Goal: Find specific page/section

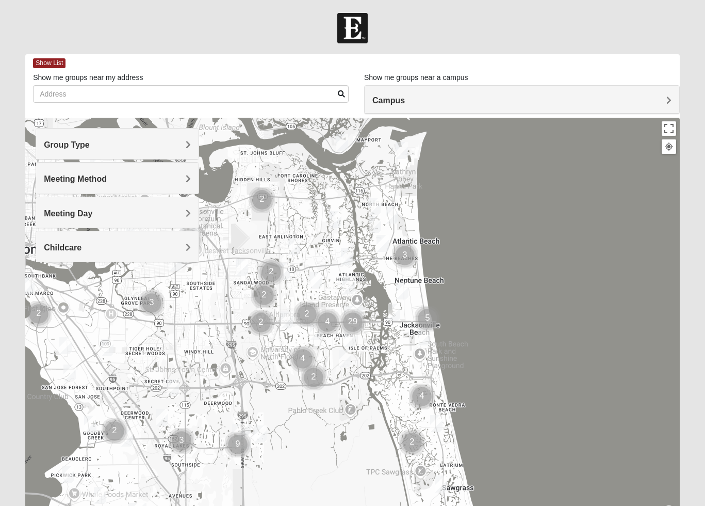
click at [127, 142] on h4 "Group Type" at bounding box center [117, 145] width 147 height 10
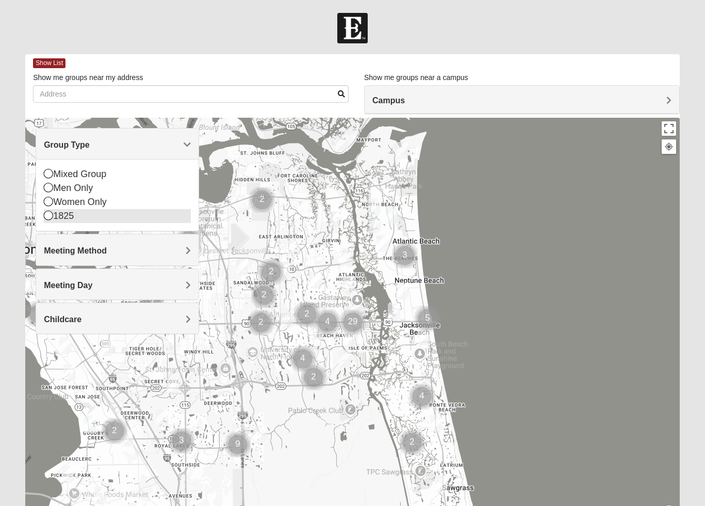
click at [55, 212] on div "1825" at bounding box center [117, 216] width 147 height 14
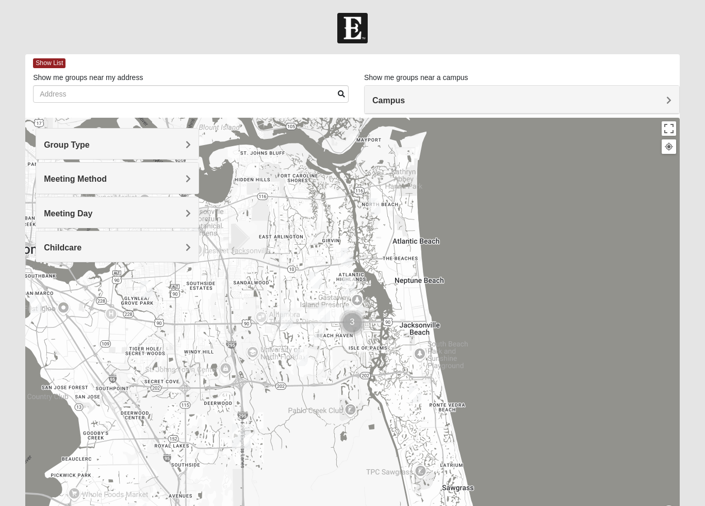
click at [83, 184] on div "Meeting Method" at bounding box center [117, 178] width 163 height 30
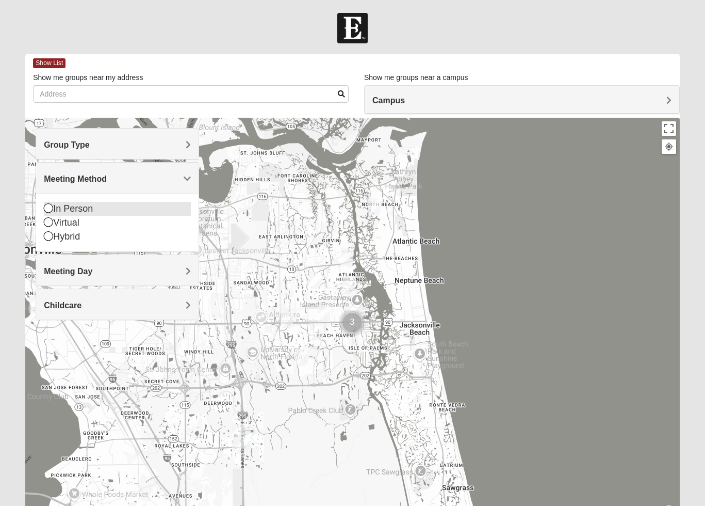
click at [70, 207] on div "In Person" at bounding box center [117, 209] width 147 height 14
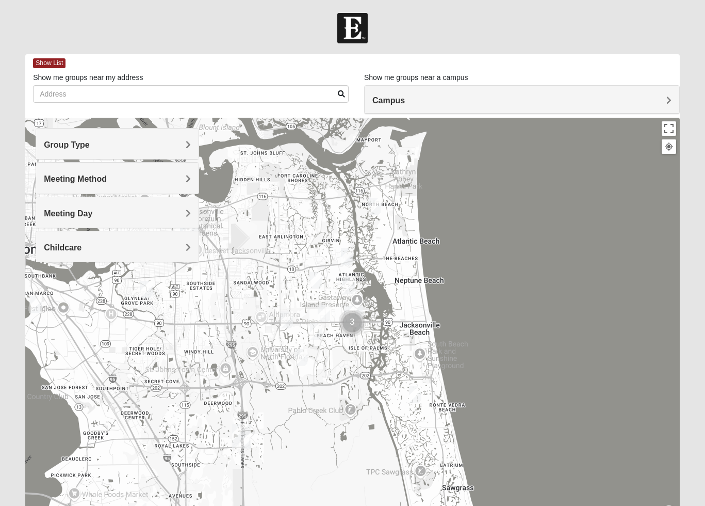
click at [75, 215] on span "Meeting Day" at bounding box center [68, 213] width 49 height 9
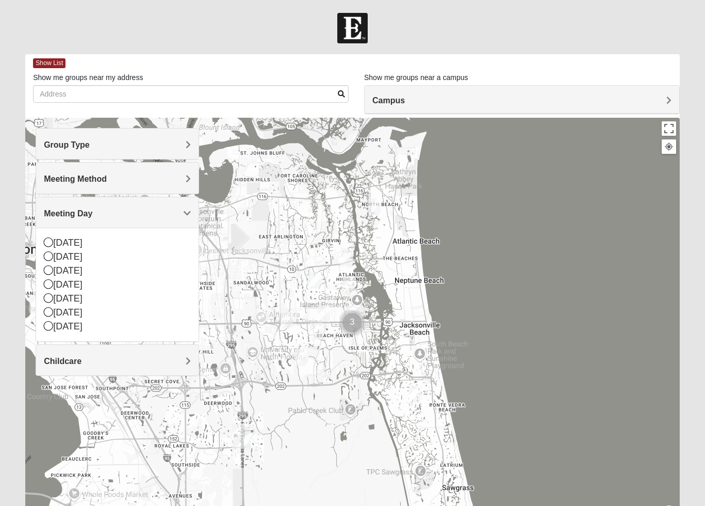
click at [127, 133] on div "Group Type" at bounding box center [117, 143] width 163 height 30
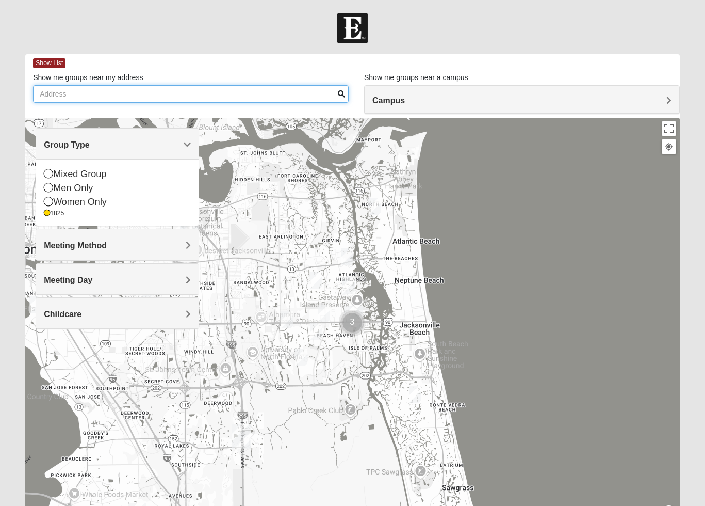
click at [110, 94] on input "Show me groups near my address" at bounding box center [191, 94] width 316 height 18
click at [502, 93] on div "Campus" at bounding box center [522, 100] width 315 height 28
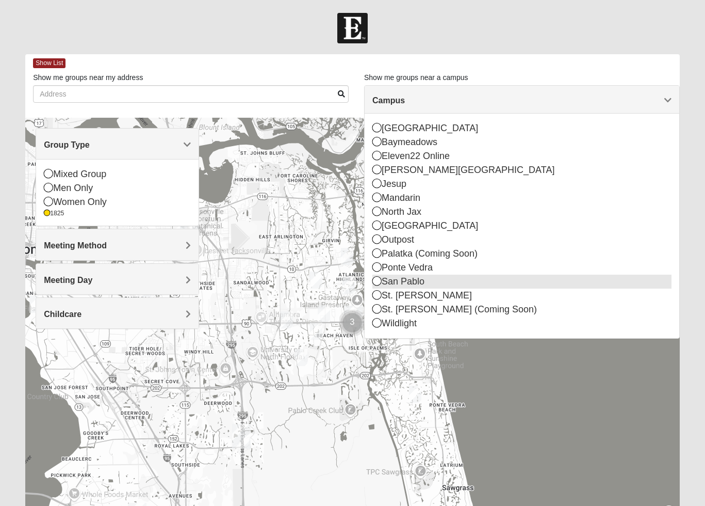
click at [378, 284] on icon at bounding box center [377, 280] width 9 height 9
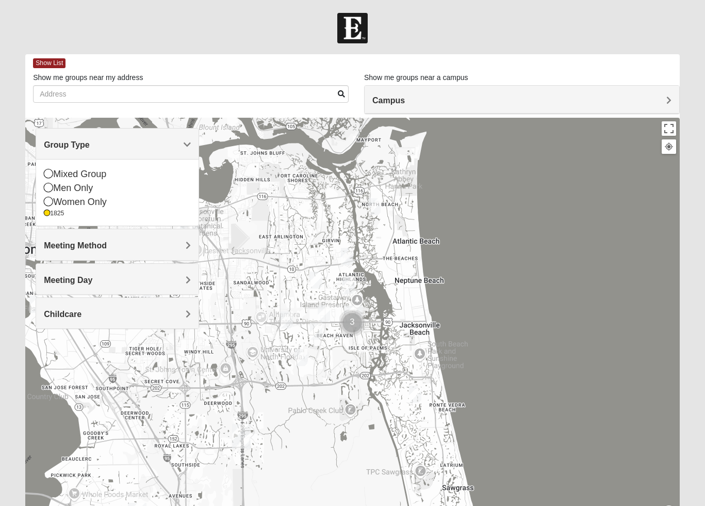
click at [416, 393] on img "1825 Mixed Gatewood/Morales 32082" at bounding box center [415, 393] width 12 height 17
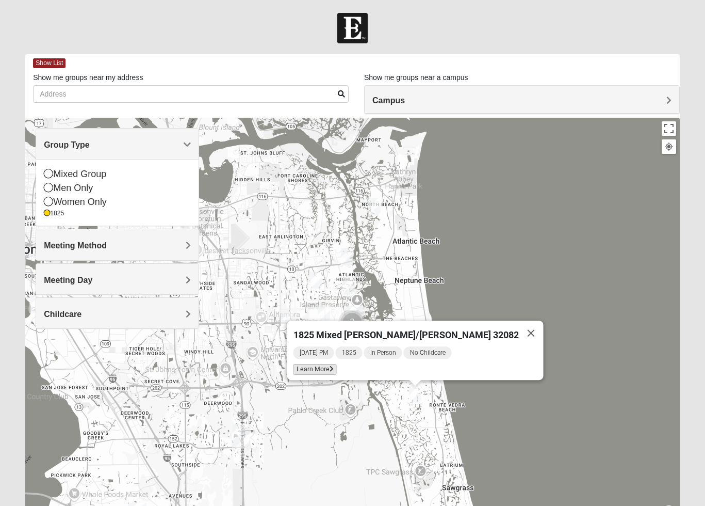
click at [337, 364] on span "Learn More" at bounding box center [315, 369] width 43 height 11
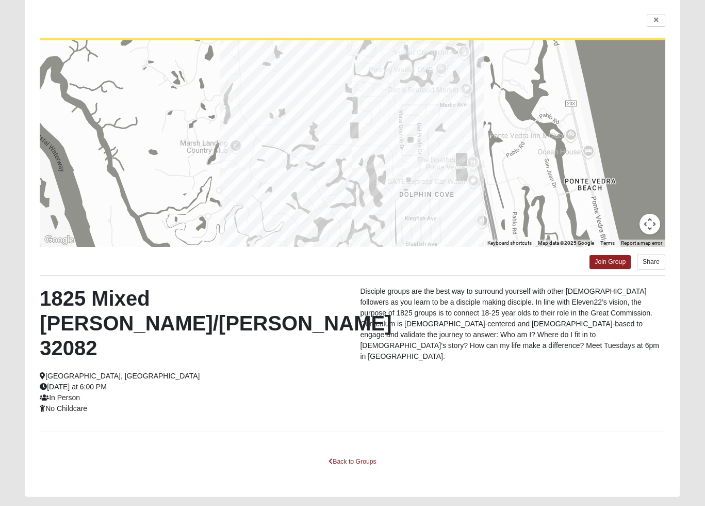
scroll to position [76, 0]
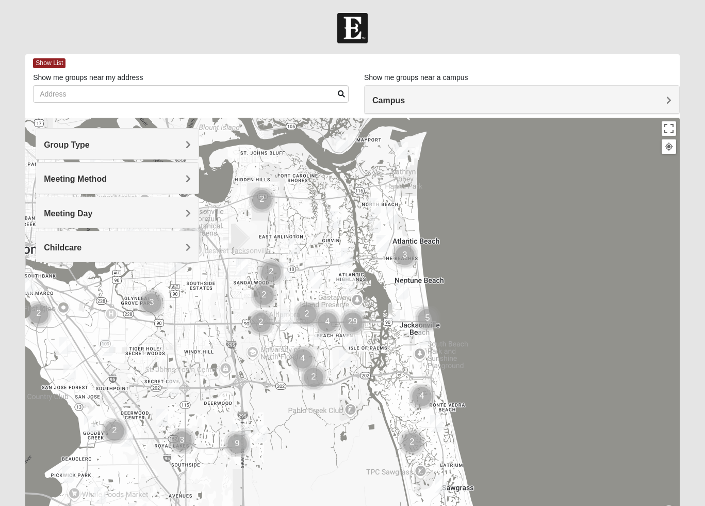
click at [106, 144] on h4 "Group Type" at bounding box center [117, 145] width 147 height 10
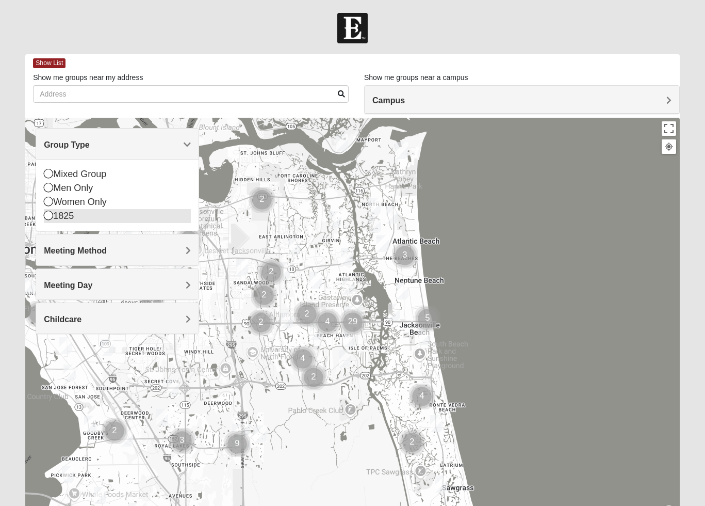
click at [55, 216] on div "1825" at bounding box center [117, 216] width 147 height 14
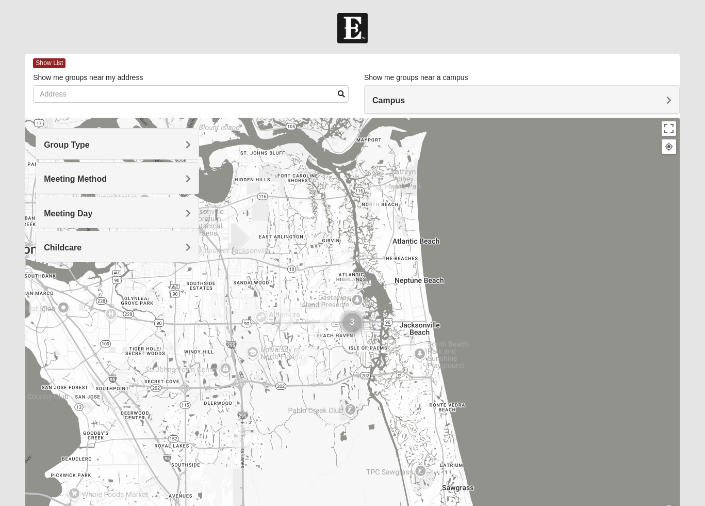
click at [65, 182] on span "Meeting Method" at bounding box center [75, 178] width 63 height 9
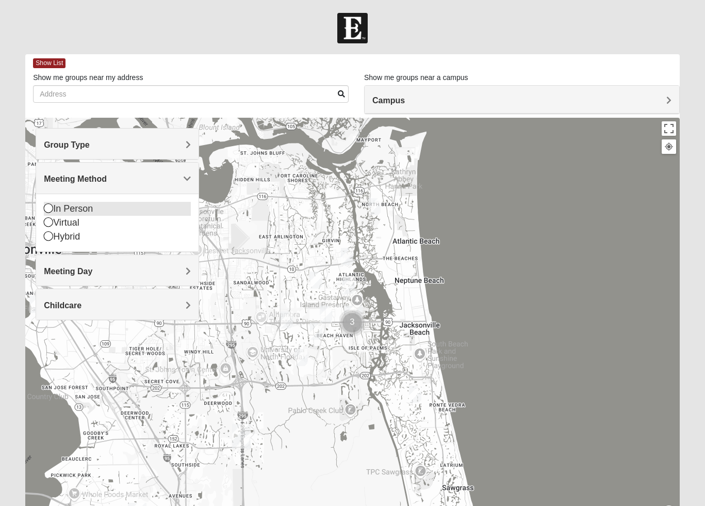
click at [57, 205] on div "In Person" at bounding box center [117, 209] width 147 height 14
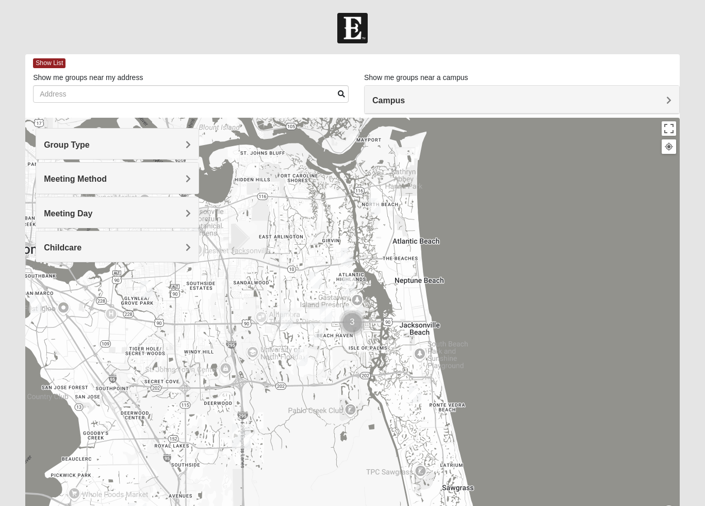
click at [452, 90] on div "Campus" at bounding box center [522, 100] width 315 height 28
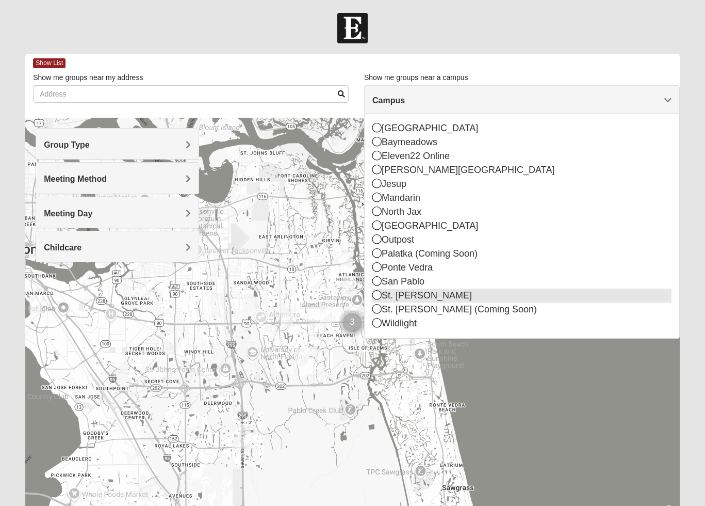
click at [378, 294] on icon at bounding box center [377, 294] width 9 height 9
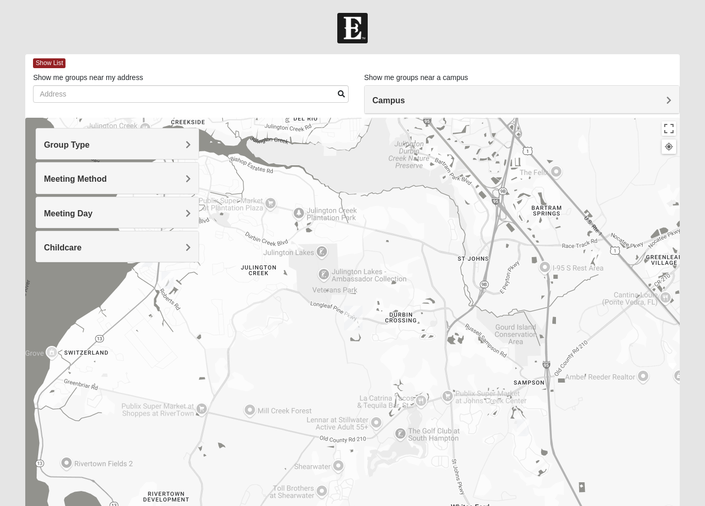
click at [420, 93] on div "Campus" at bounding box center [522, 100] width 315 height 28
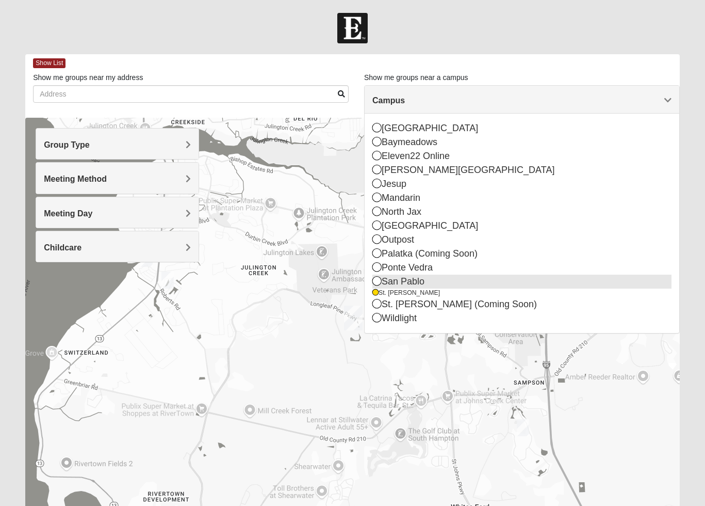
click at [375, 279] on icon at bounding box center [377, 280] width 9 height 9
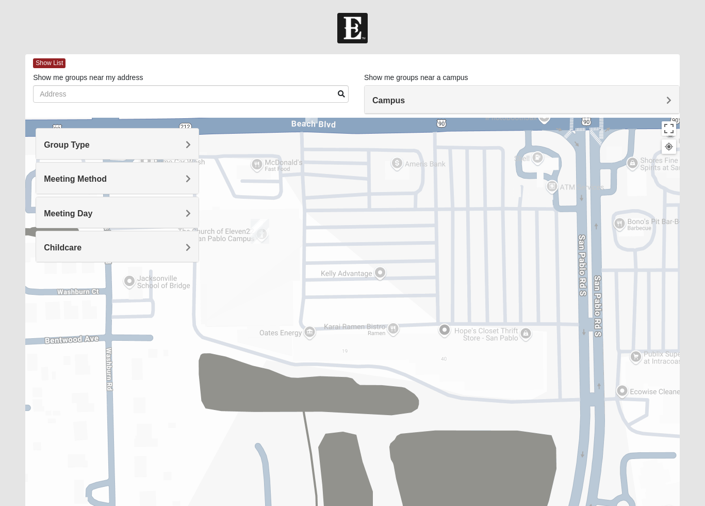
drag, startPoint x: 604, startPoint y: 397, endPoint x: 621, endPoint y: 212, distance: 186.1
click at [621, 212] on div at bounding box center [352, 324] width 655 height 413
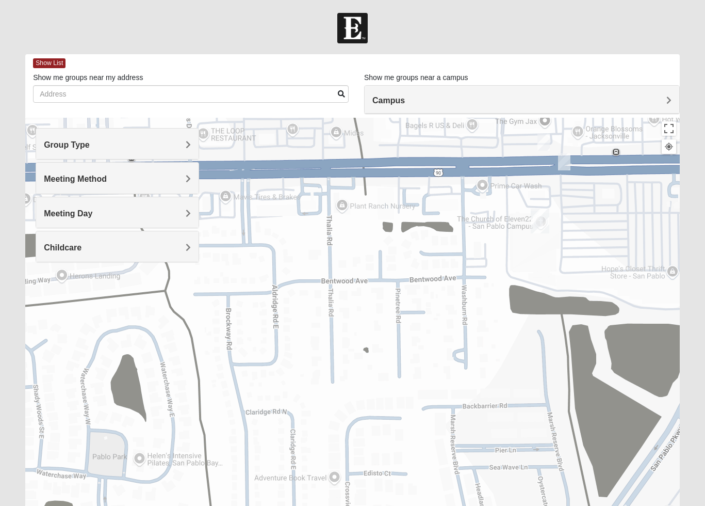
click at [538, 216] on img "San Pablo" at bounding box center [540, 220] width 19 height 25
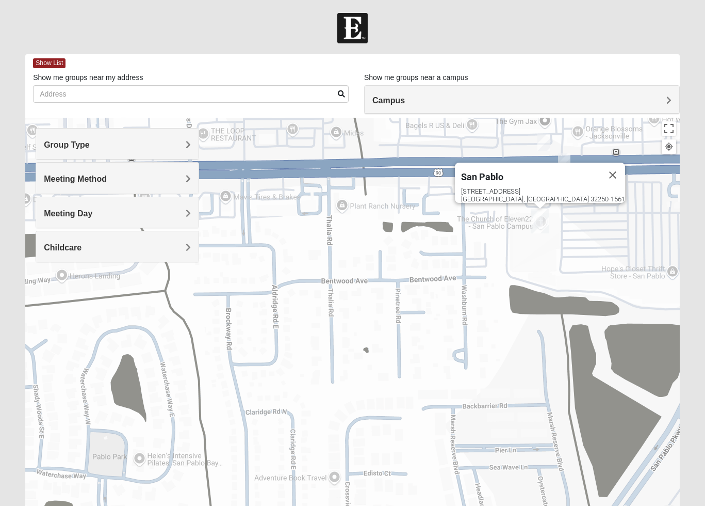
click at [523, 219] on div "[GEOGRAPHIC_DATA] [STREET_ADDRESS]" at bounding box center [352, 324] width 655 height 413
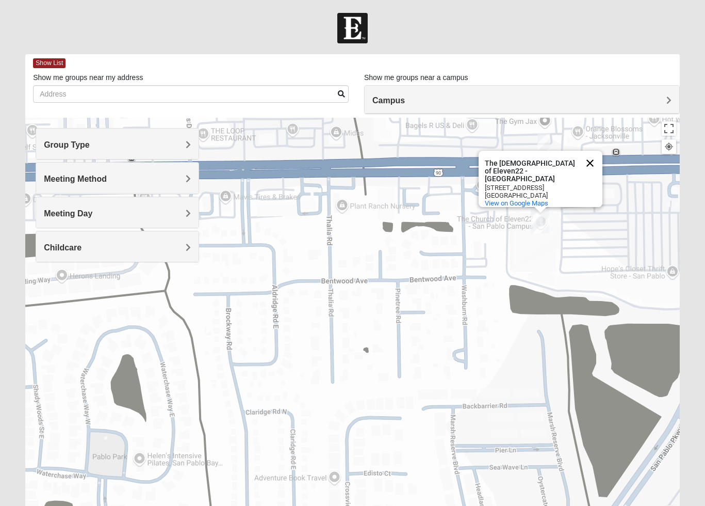
click at [593, 169] on button "Close" at bounding box center [590, 163] width 25 height 25
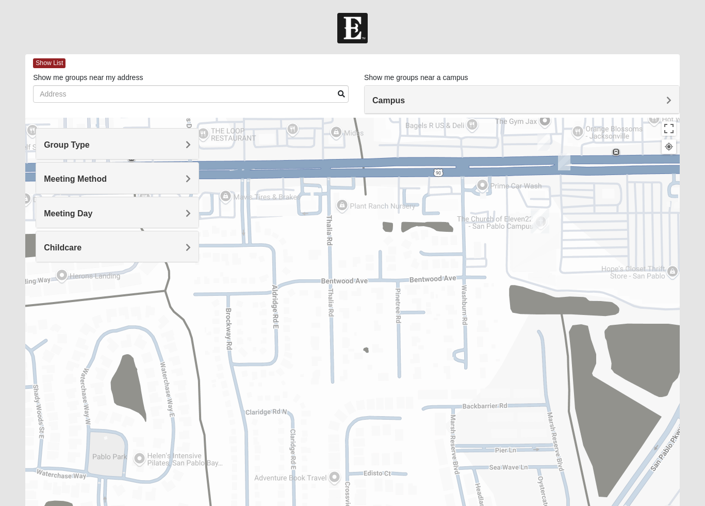
click at [567, 158] on img "1825 Mens Sells 32250" at bounding box center [564, 161] width 12 height 17
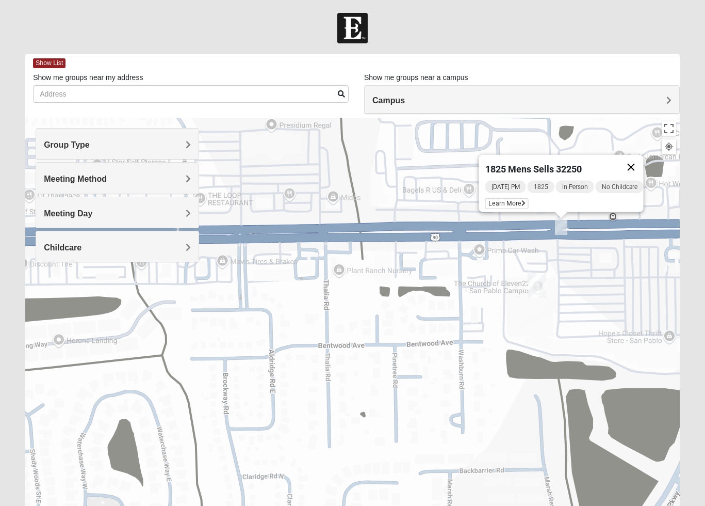
click at [636, 162] on button "Close" at bounding box center [631, 167] width 25 height 25
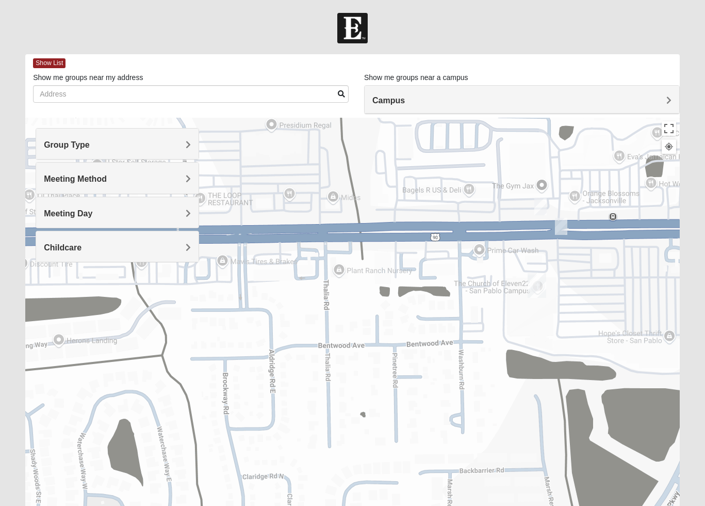
click at [541, 206] on img "1825 Mens Chandler/Johnson 32250" at bounding box center [541, 206] width 12 height 17
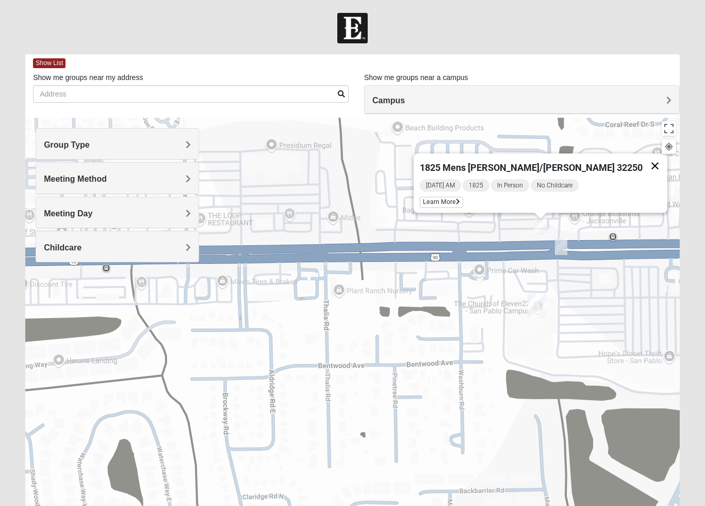
click at [643, 157] on button "Close" at bounding box center [655, 165] width 25 height 25
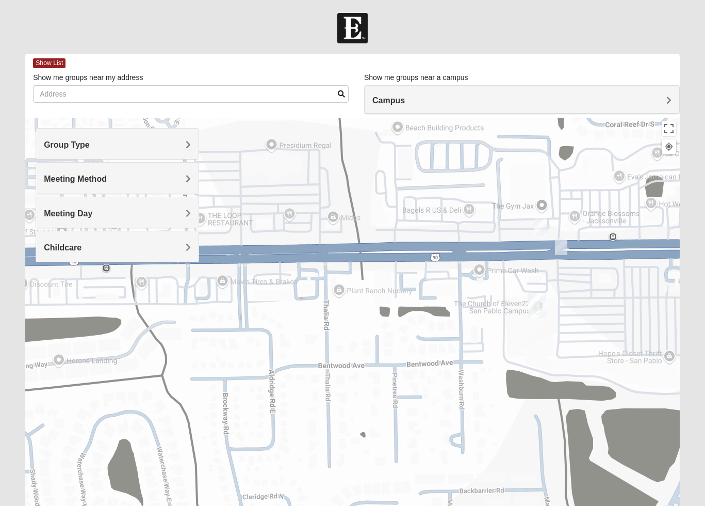
click at [534, 303] on img "San Pablo" at bounding box center [537, 305] width 19 height 25
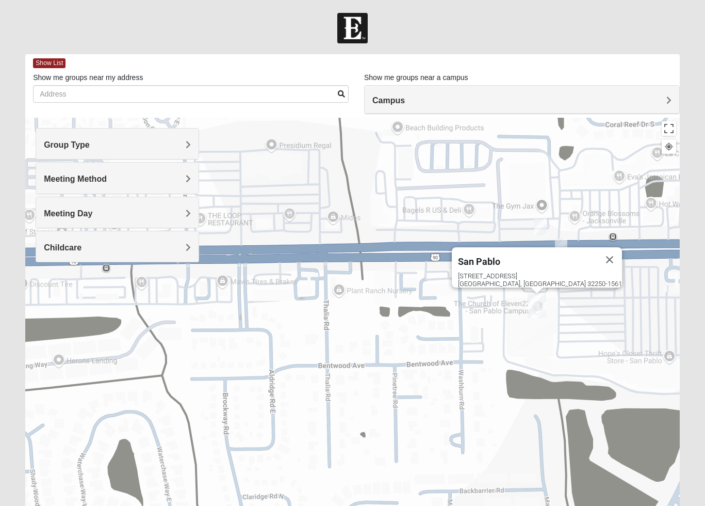
click at [526, 305] on div "[GEOGRAPHIC_DATA] [STREET_ADDRESS]" at bounding box center [352, 324] width 655 height 413
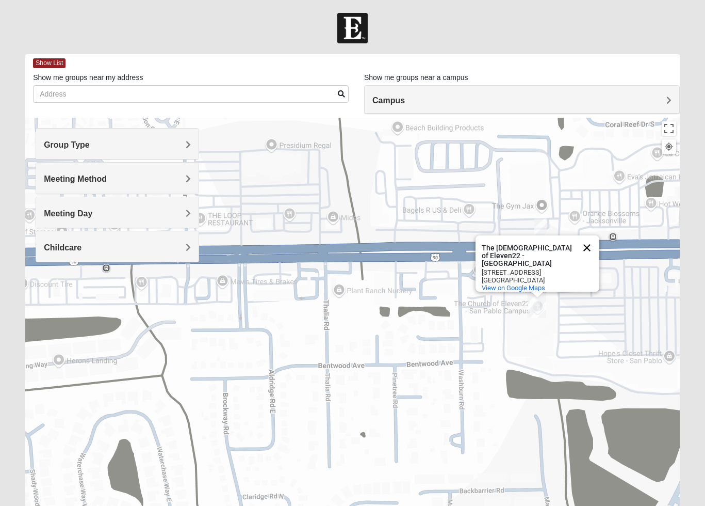
click at [593, 248] on button "Close" at bounding box center [587, 247] width 25 height 25
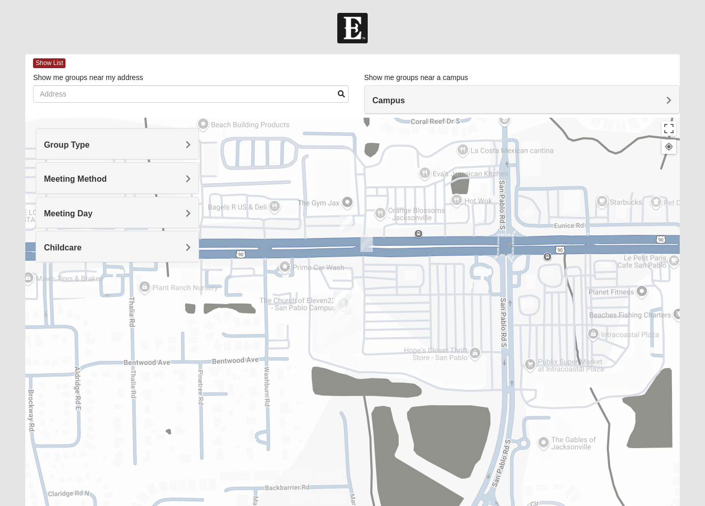
drag, startPoint x: 433, startPoint y: 317, endPoint x: 247, endPoint y: 315, distance: 186.3
click at [247, 315] on div at bounding box center [352, 324] width 655 height 413
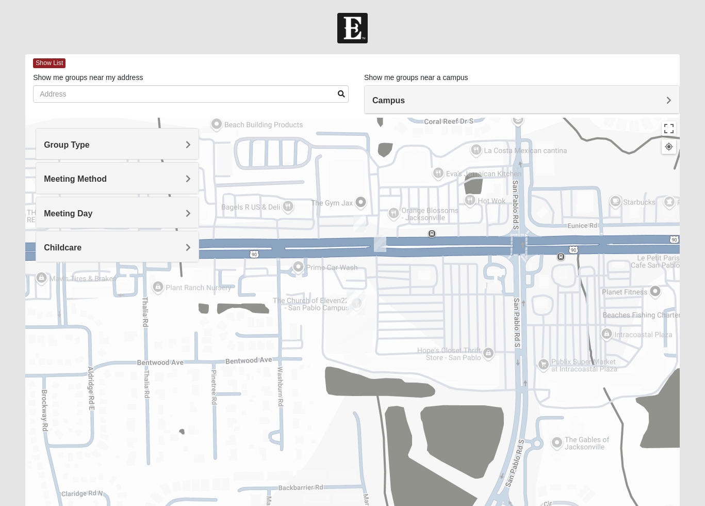
click at [342, 304] on div at bounding box center [352, 324] width 655 height 413
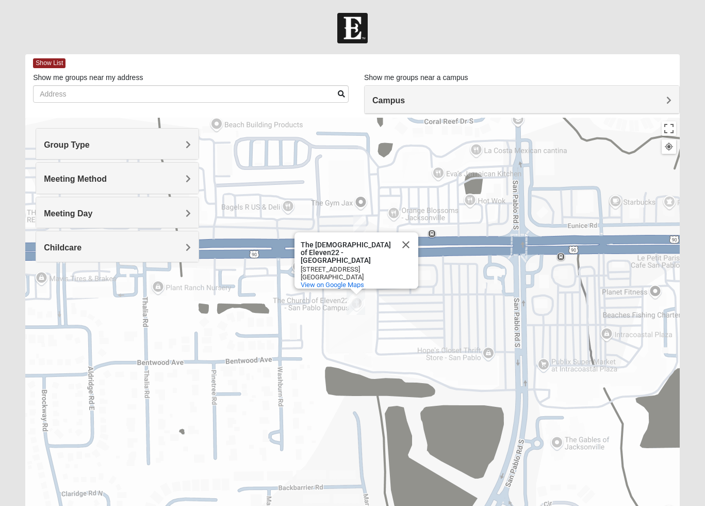
click at [349, 298] on img "San Pablo" at bounding box center [356, 302] width 19 height 25
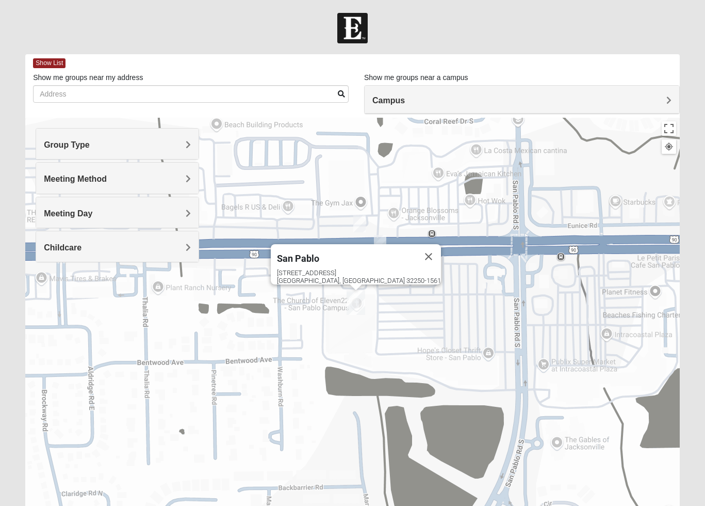
click at [357, 310] on img "San Pablo" at bounding box center [356, 302] width 19 height 25
click at [416, 248] on button "Close" at bounding box center [428, 256] width 25 height 25
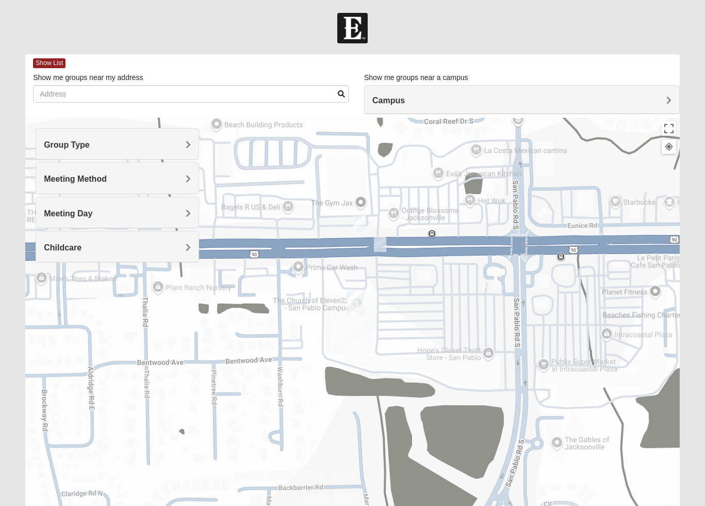
click at [355, 305] on img "San Pablo" at bounding box center [356, 302] width 19 height 25
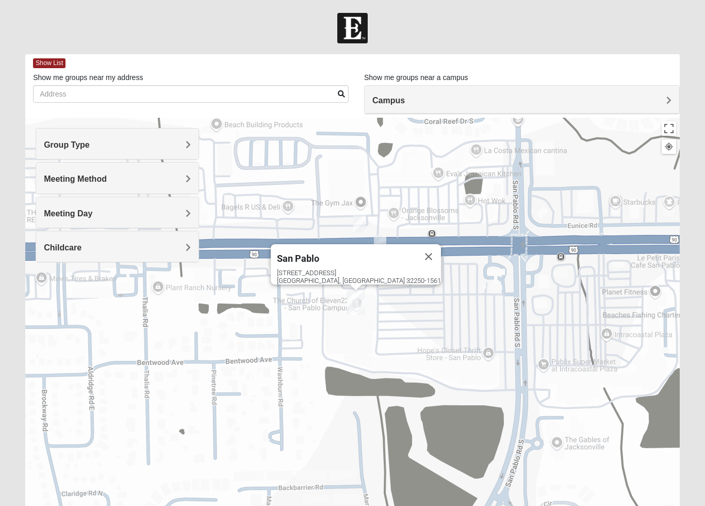
click at [350, 298] on img "San Pablo" at bounding box center [356, 302] width 19 height 25
click at [352, 296] on img "San Pablo" at bounding box center [356, 302] width 19 height 25
click at [357, 296] on img "San Pablo" at bounding box center [356, 302] width 19 height 25
click at [363, 288] on div "[GEOGRAPHIC_DATA] [STREET_ADDRESS]" at bounding box center [352, 324] width 655 height 413
click at [416, 250] on button "Close" at bounding box center [428, 256] width 25 height 25
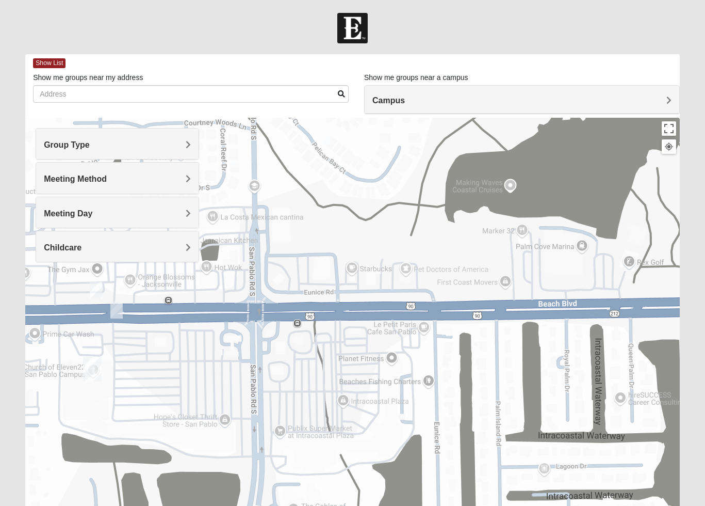
drag, startPoint x: 455, startPoint y: 284, endPoint x: 173, endPoint y: 320, distance: 284.0
click at [173, 320] on div at bounding box center [352, 324] width 655 height 413
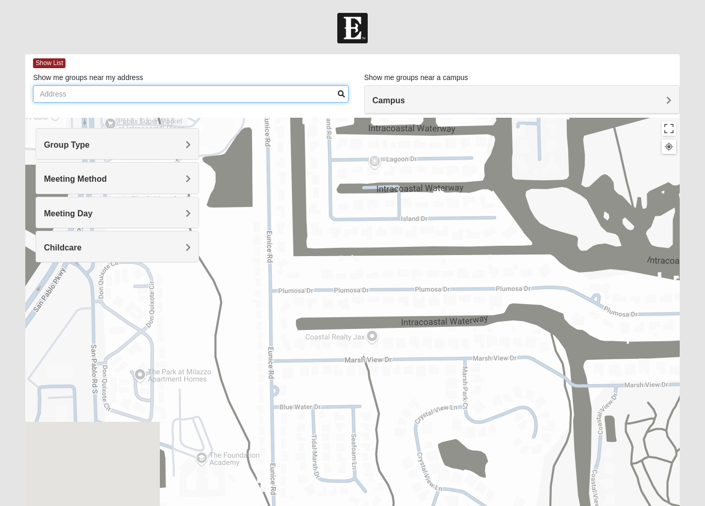
drag, startPoint x: 330, startPoint y: 357, endPoint x: 184, endPoint y: 82, distance: 311.6
click at [183, 81] on div "Show List Loading Groups Keywords Filter Additional Filters Campus [GEOGRAPHIC_…" at bounding box center [352, 292] width 655 height 476
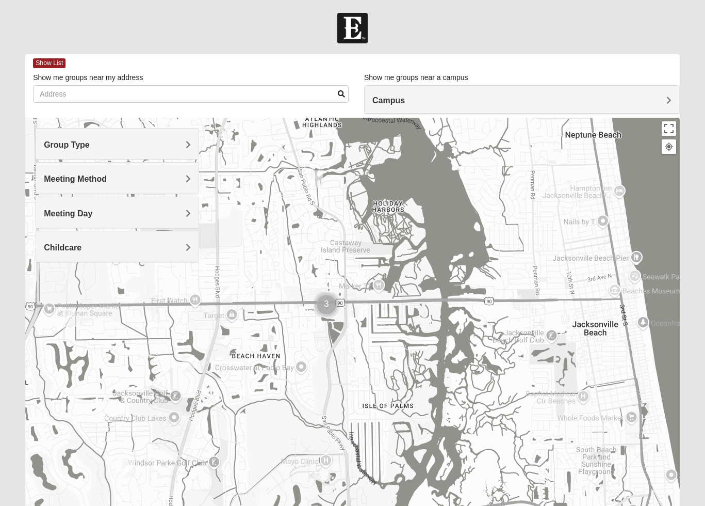
drag, startPoint x: 280, startPoint y: 214, endPoint x: 407, endPoint y: 390, distance: 217.1
click at [407, 390] on div at bounding box center [352, 324] width 655 height 413
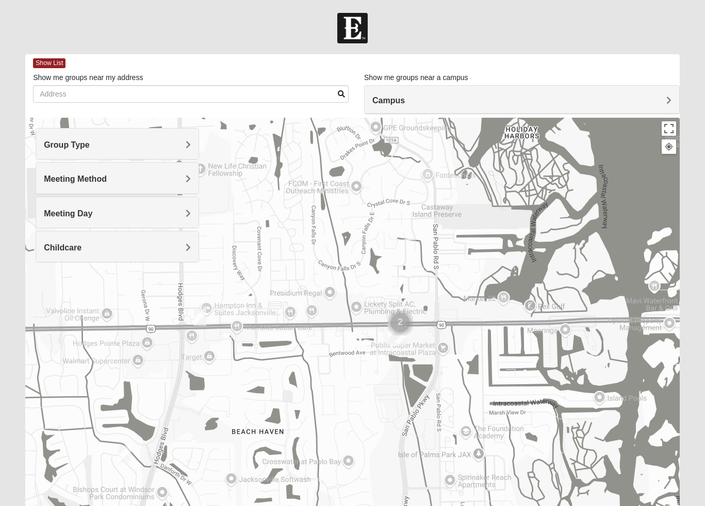
drag, startPoint x: 259, startPoint y: 358, endPoint x: 345, endPoint y: 354, distance: 86.3
click at [345, 354] on div at bounding box center [352, 324] width 655 height 413
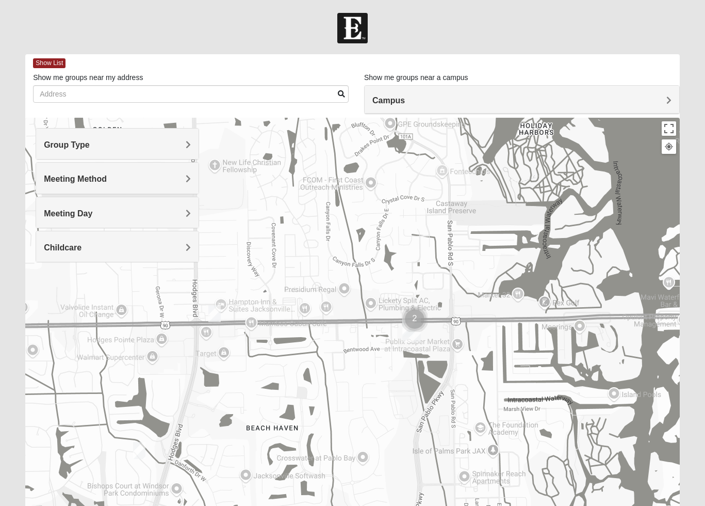
click at [214, 309] on img "1825 Womens Annis/Ferguson 32246" at bounding box center [214, 313] width 12 height 17
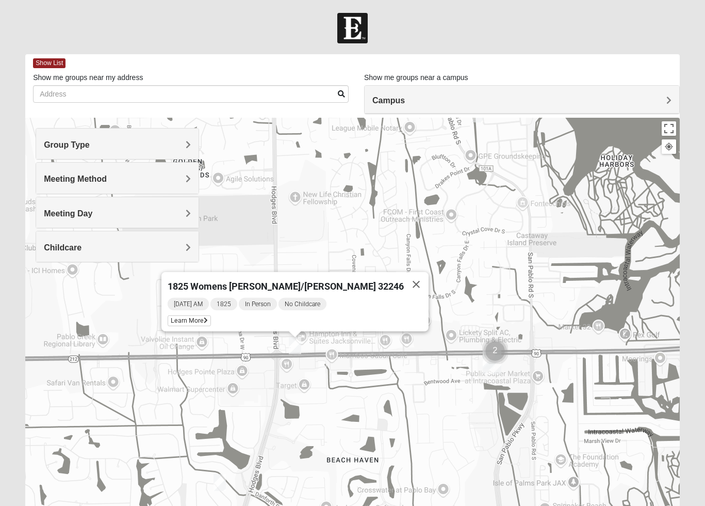
drag, startPoint x: 238, startPoint y: 327, endPoint x: 320, endPoint y: 359, distance: 88.5
click at [320, 359] on div "1825 Womens [PERSON_NAME]/[PERSON_NAME] 32246 [DATE] AM 1825 In Person No Child…" at bounding box center [352, 324] width 655 height 413
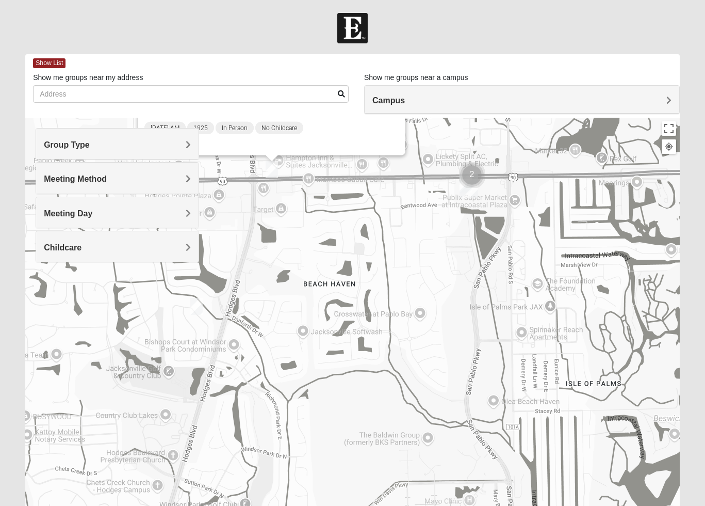
drag, startPoint x: 319, startPoint y: 383, endPoint x: 298, endPoint y: 208, distance: 176.3
click at [298, 208] on div "1825 Womens [PERSON_NAME]/[PERSON_NAME] 32246 [DATE] AM 1825 In Person No Child…" at bounding box center [352, 324] width 655 height 413
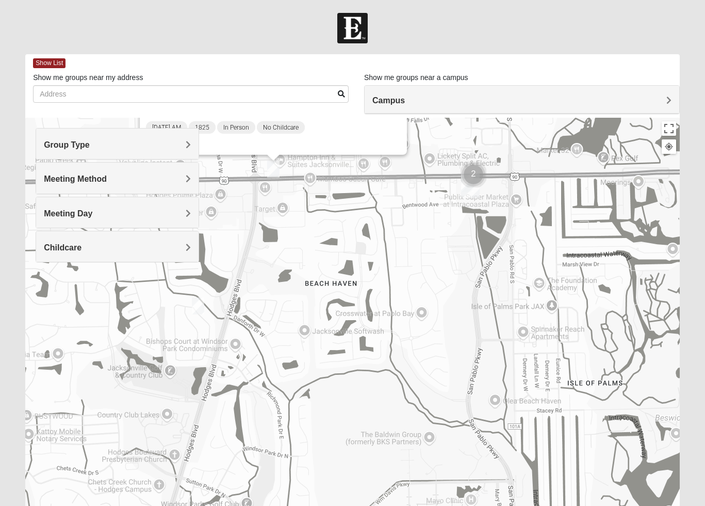
click at [199, 300] on img "1825 Mens Cason 32224" at bounding box center [198, 305] width 12 height 17
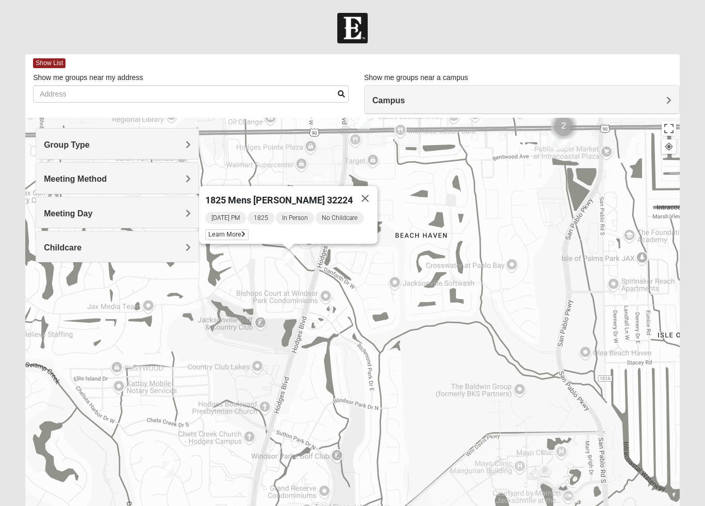
drag, startPoint x: 250, startPoint y: 317, endPoint x: 280, endPoint y: 158, distance: 161.7
click at [280, 158] on div "1825 Mens [PERSON_NAME] 32224 [DATE] PM 1825 In Person No Childcare Learn More" at bounding box center [352, 324] width 655 height 413
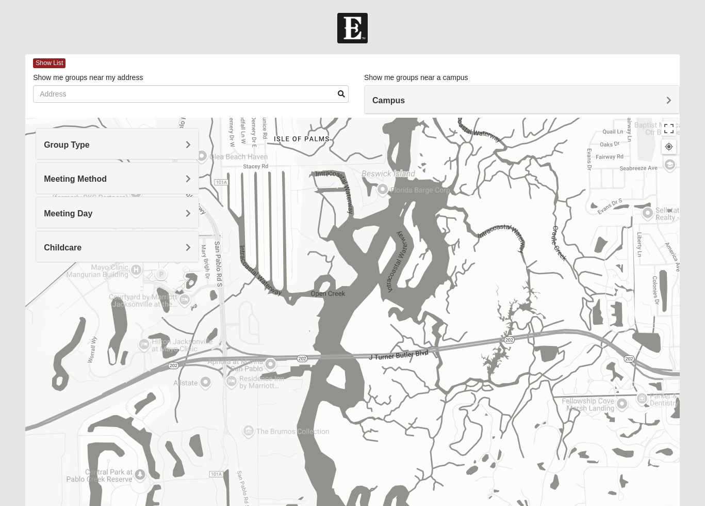
drag, startPoint x: 463, startPoint y: 203, endPoint x: 150, endPoint y: 141, distance: 319.3
click at [150, 141] on div "Group Type Mixed Group Men Only Women Only 1825 Meeting Method In Person Virtual" at bounding box center [352, 324] width 655 height 413
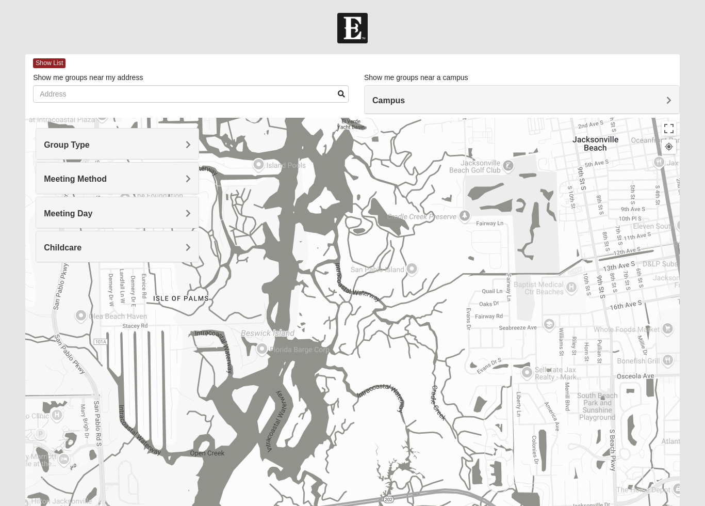
drag, startPoint x: 427, startPoint y: 263, endPoint x: 308, endPoint y: 426, distance: 202.1
click at [308, 426] on div "1825 Mens [PERSON_NAME] 32224 [DATE] PM 1825 In Person No Childcare Learn More" at bounding box center [352, 324] width 655 height 413
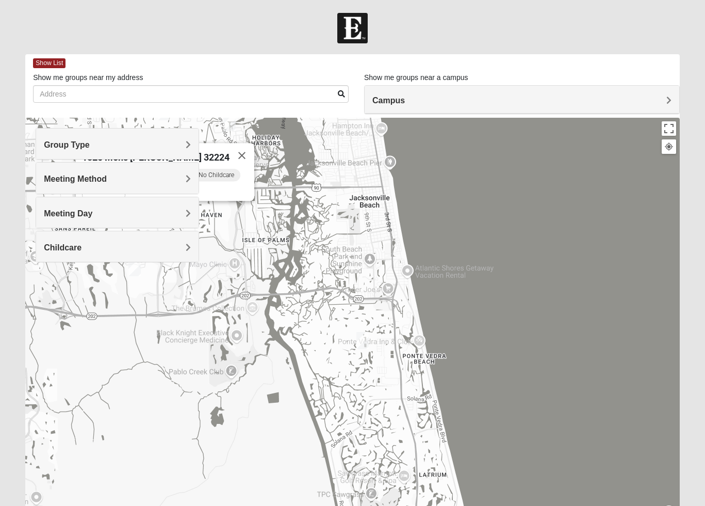
drag, startPoint x: 344, startPoint y: 399, endPoint x: 335, endPoint y: 246, distance: 154.0
click at [335, 246] on div "1825 Mens [PERSON_NAME] 32224 [DATE] PM 1825 In Person No Childcare Learn More" at bounding box center [352, 324] width 655 height 413
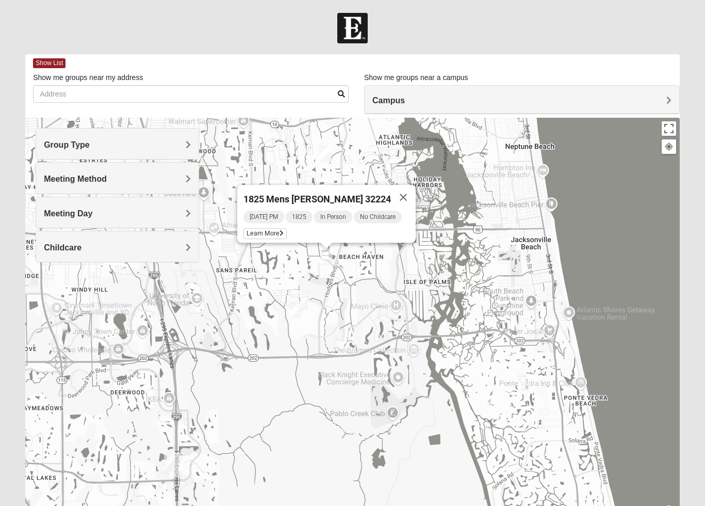
drag, startPoint x: 267, startPoint y: 361, endPoint x: 428, endPoint y: 398, distance: 165.2
click at [428, 400] on div "1825 Mens [PERSON_NAME] 32224 [DATE] PM 1825 In Person No Childcare Learn More" at bounding box center [352, 324] width 655 height 413
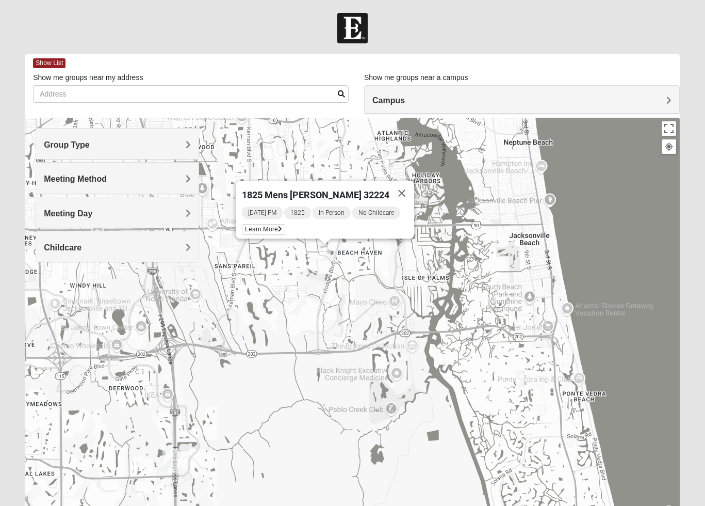
click at [295, 305] on img "1825 Womens Brunetti 32224" at bounding box center [294, 305] width 12 height 17
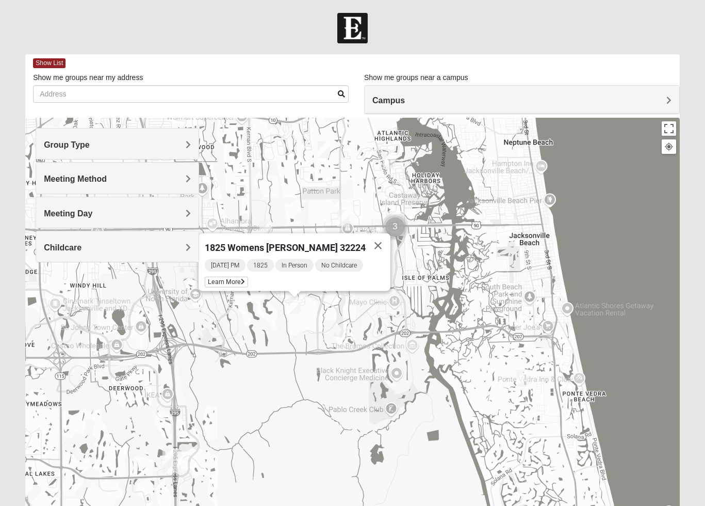
click at [325, 327] on div "1825 Womens [PERSON_NAME] 32224 [DATE] PM 1825 In Person No Childcare Learn More" at bounding box center [352, 324] width 655 height 413
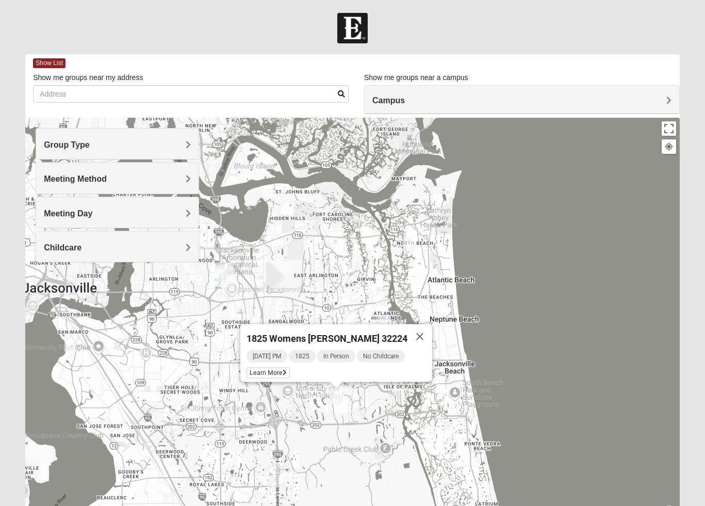
drag, startPoint x: 357, startPoint y: 367, endPoint x: 383, endPoint y: 448, distance: 85.0
click at [383, 448] on div "1825 Womens [PERSON_NAME] 32224 [DATE] PM 1825 In Person No Childcare Learn More" at bounding box center [352, 324] width 655 height 413
click at [417, 330] on button "Close" at bounding box center [420, 336] width 25 height 25
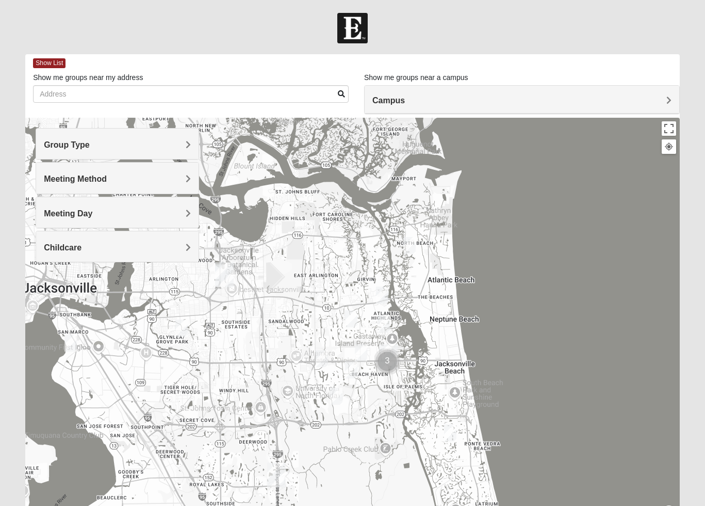
click at [350, 316] on img "1825 Mixed Annis 32246" at bounding box center [351, 318] width 12 height 17
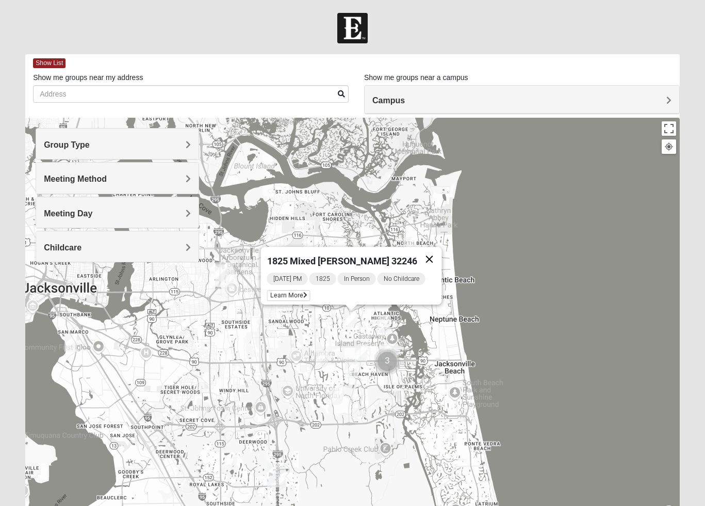
click at [428, 252] on button "Close" at bounding box center [429, 259] width 25 height 25
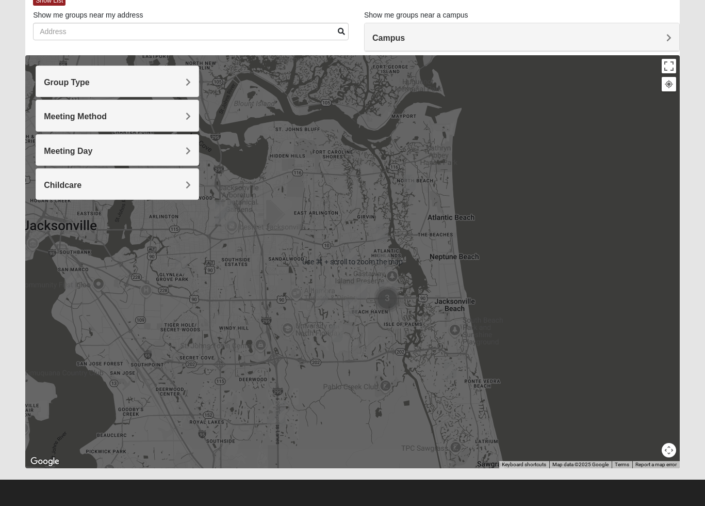
scroll to position [60, 0]
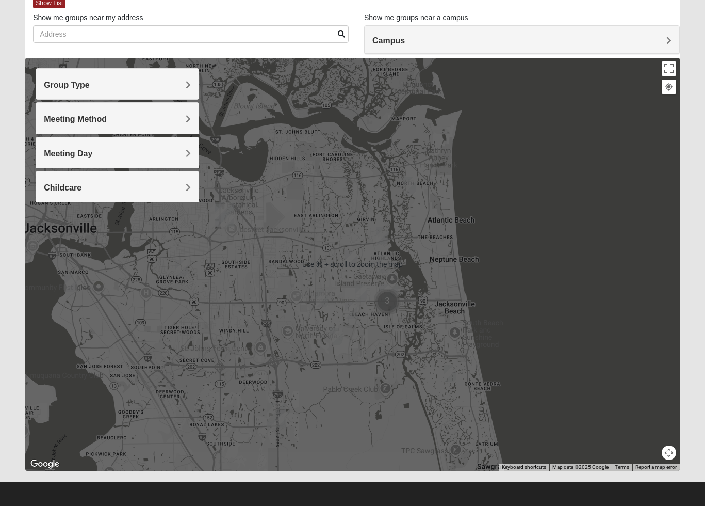
click at [358, 373] on div "To navigate, press the arrow keys." at bounding box center [352, 264] width 655 height 413
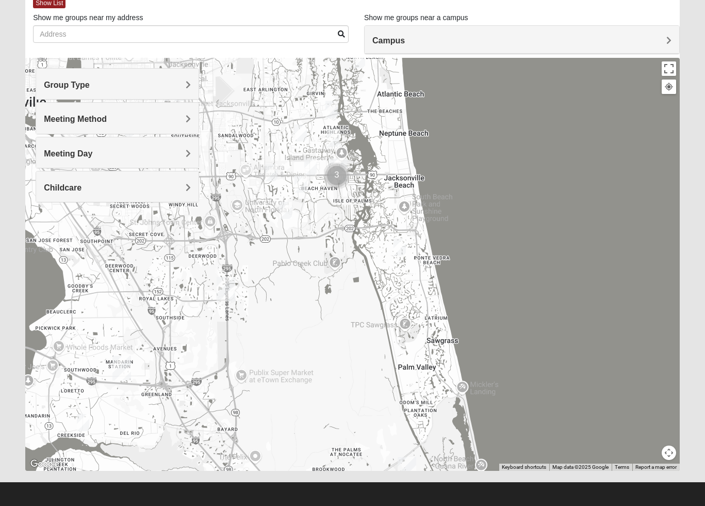
drag, startPoint x: 396, startPoint y: 364, endPoint x: 345, endPoint y: 235, distance: 138.9
click at [344, 233] on div at bounding box center [352, 264] width 655 height 413
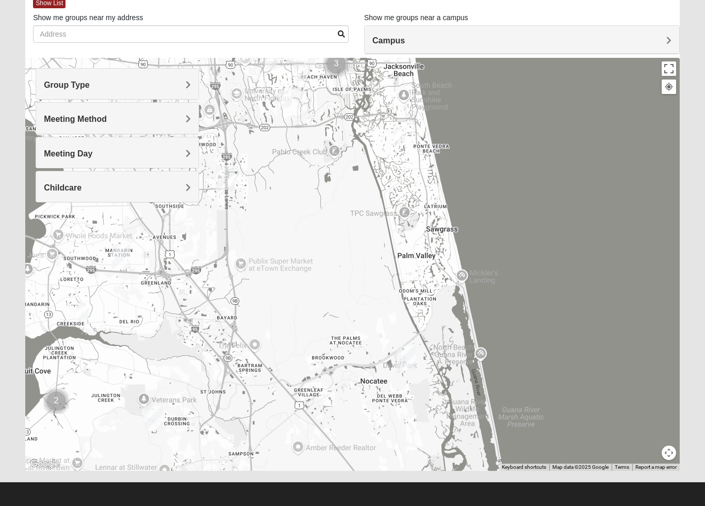
drag, startPoint x: 366, startPoint y: 267, endPoint x: 368, endPoint y: 156, distance: 111.0
click at [368, 156] on div at bounding box center [352, 264] width 655 height 413
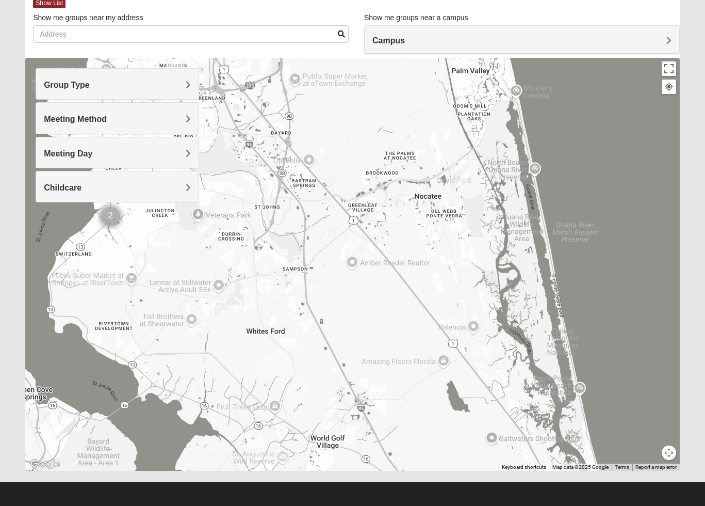
drag, startPoint x: 345, startPoint y: 252, endPoint x: 399, endPoint y: 69, distance: 191.0
click at [399, 69] on div at bounding box center [352, 264] width 655 height 413
click at [291, 291] on img "1825 Mixed Lovin/Hale 32092" at bounding box center [291, 287] width 12 height 17
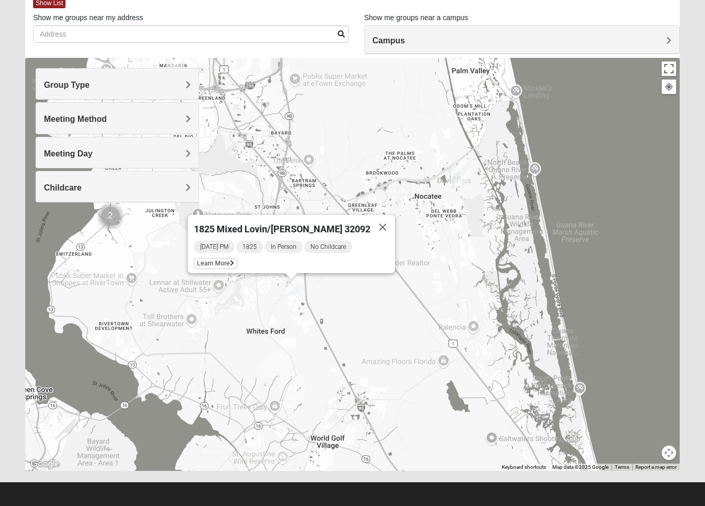
click at [335, 408] on img "1825 Mixed Barfield 32092" at bounding box center [331, 413] width 12 height 17
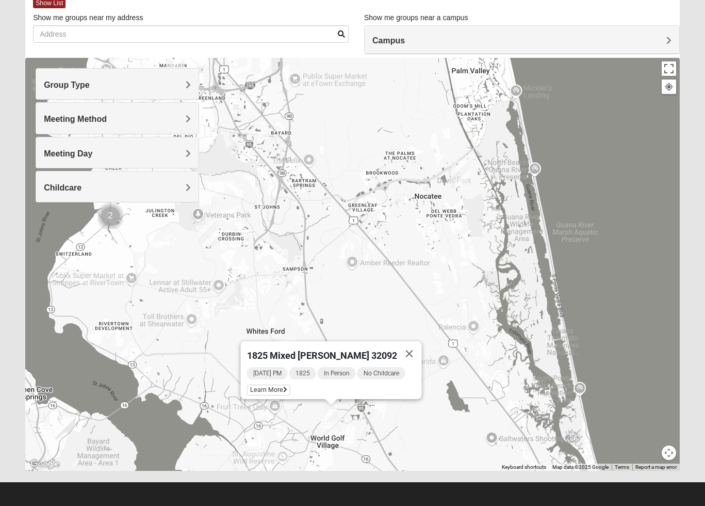
click at [293, 285] on img "1825 Mixed Lovin/Hale 32092" at bounding box center [291, 287] width 12 height 17
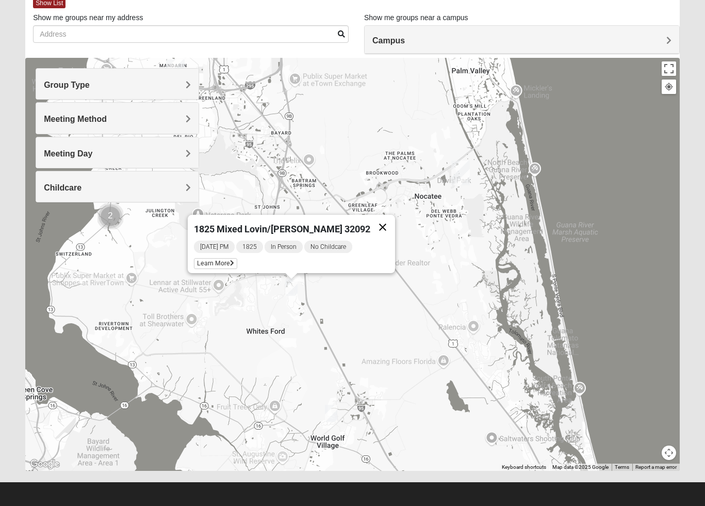
click at [371, 223] on button "Close" at bounding box center [383, 227] width 25 height 25
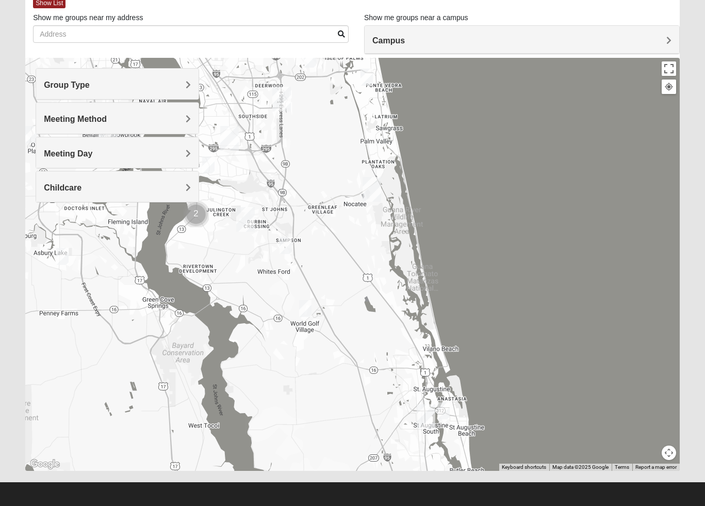
drag, startPoint x: 365, startPoint y: 239, endPoint x: 311, endPoint y: 182, distance: 78.5
click at [311, 183] on div at bounding box center [352, 264] width 655 height 413
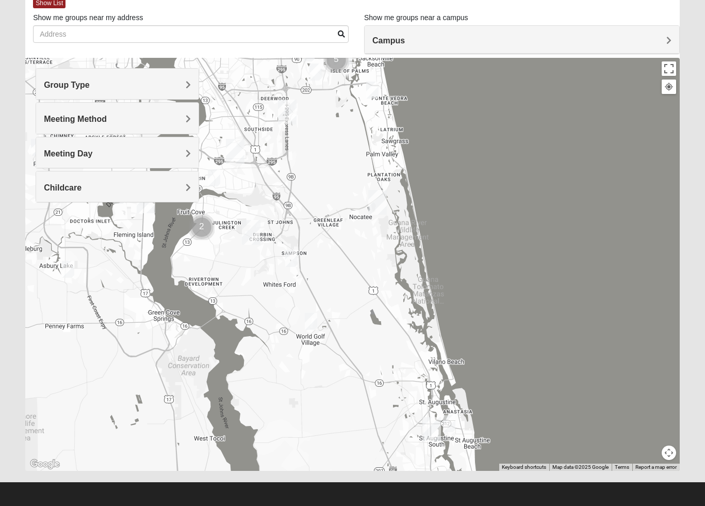
drag, startPoint x: 358, startPoint y: 247, endPoint x: 399, endPoint y: 321, distance: 84.8
click at [400, 322] on div at bounding box center [352, 264] width 655 height 413
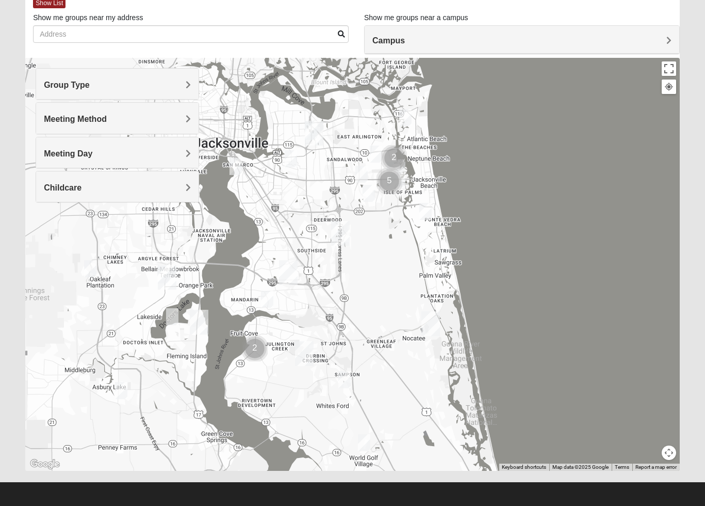
drag, startPoint x: 358, startPoint y: 223, endPoint x: 399, endPoint y: 328, distance: 112.4
click at [399, 328] on div at bounding box center [352, 264] width 655 height 413
